Goal: Task Accomplishment & Management: Use online tool/utility

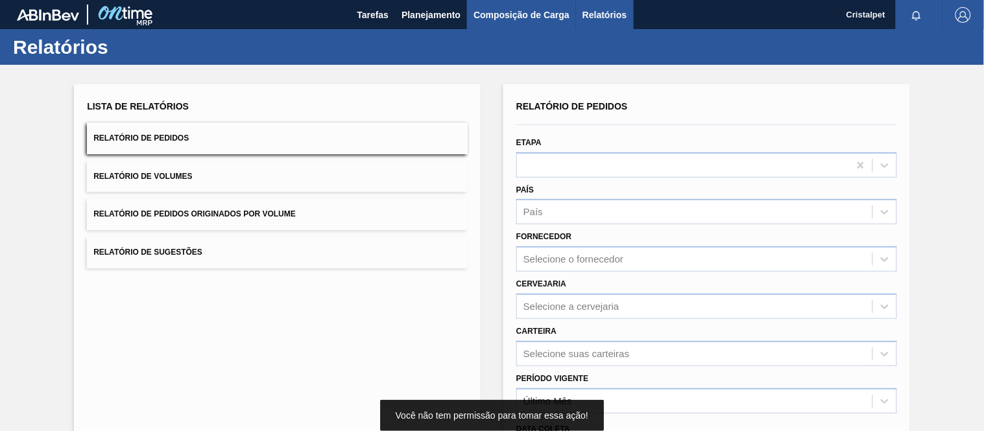
click at [481, 17] on span "Composição de Carga" at bounding box center [522, 15] width 96 height 16
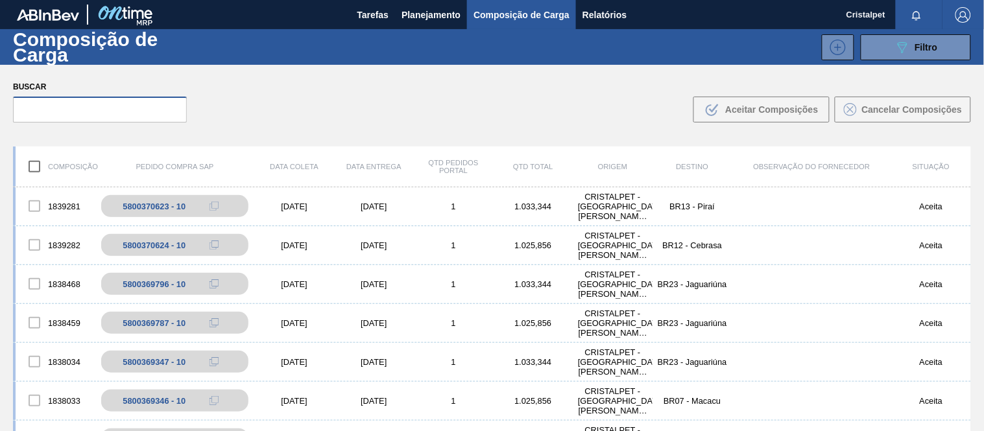
click at [62, 115] on input "text" at bounding box center [100, 110] width 174 height 26
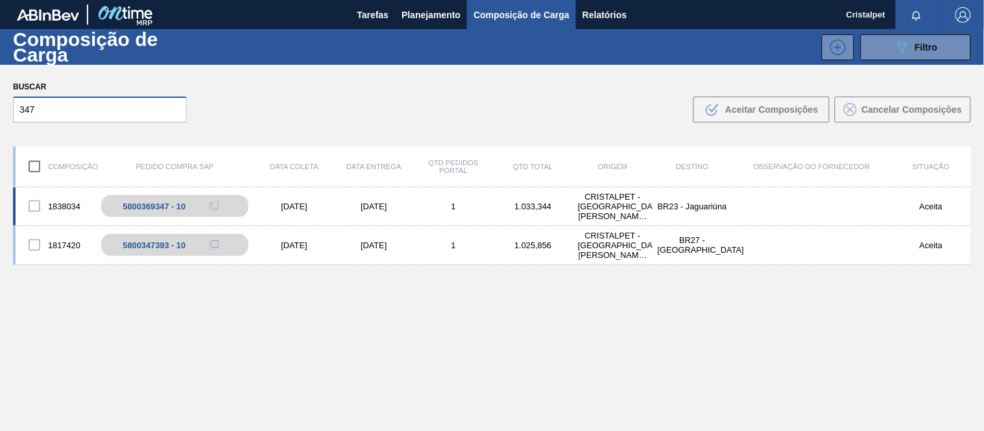
type input "347"
click at [344, 205] on div "[DATE]" at bounding box center [374, 207] width 80 height 10
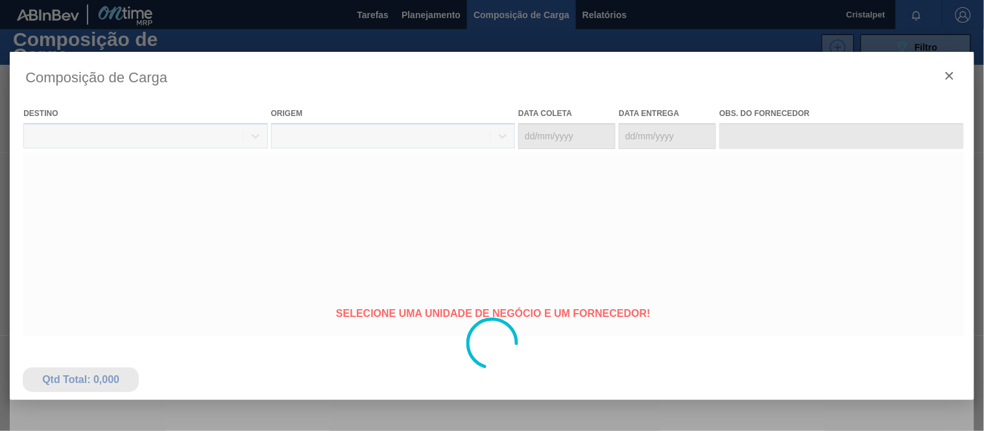
type coleta "[DATE]"
type entrega "[DATE]"
